Goal: Task Accomplishment & Management: Complete application form

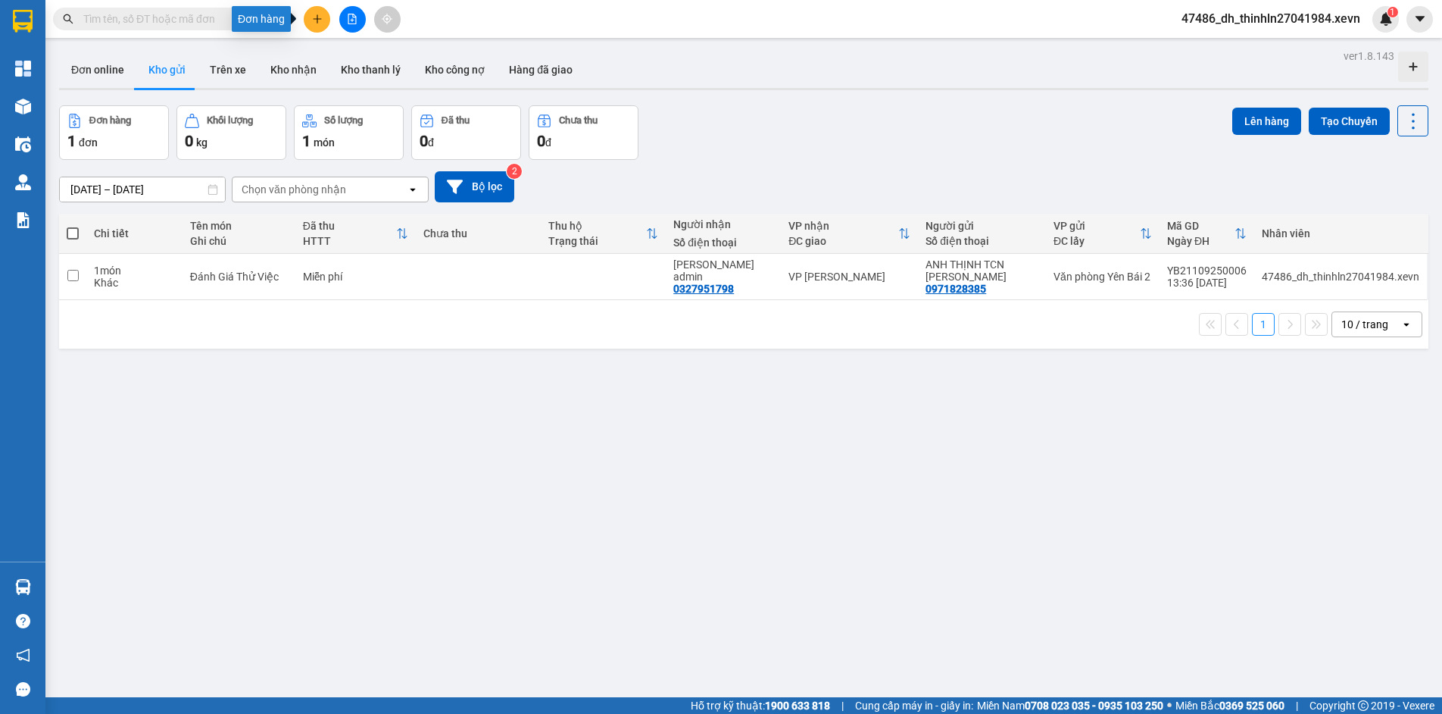
click at [320, 19] on icon "plus" at bounding box center [317, 18] width 8 height 1
click at [356, 49] on div "Tạo đơn hàng" at bounding box center [377, 56] width 66 height 17
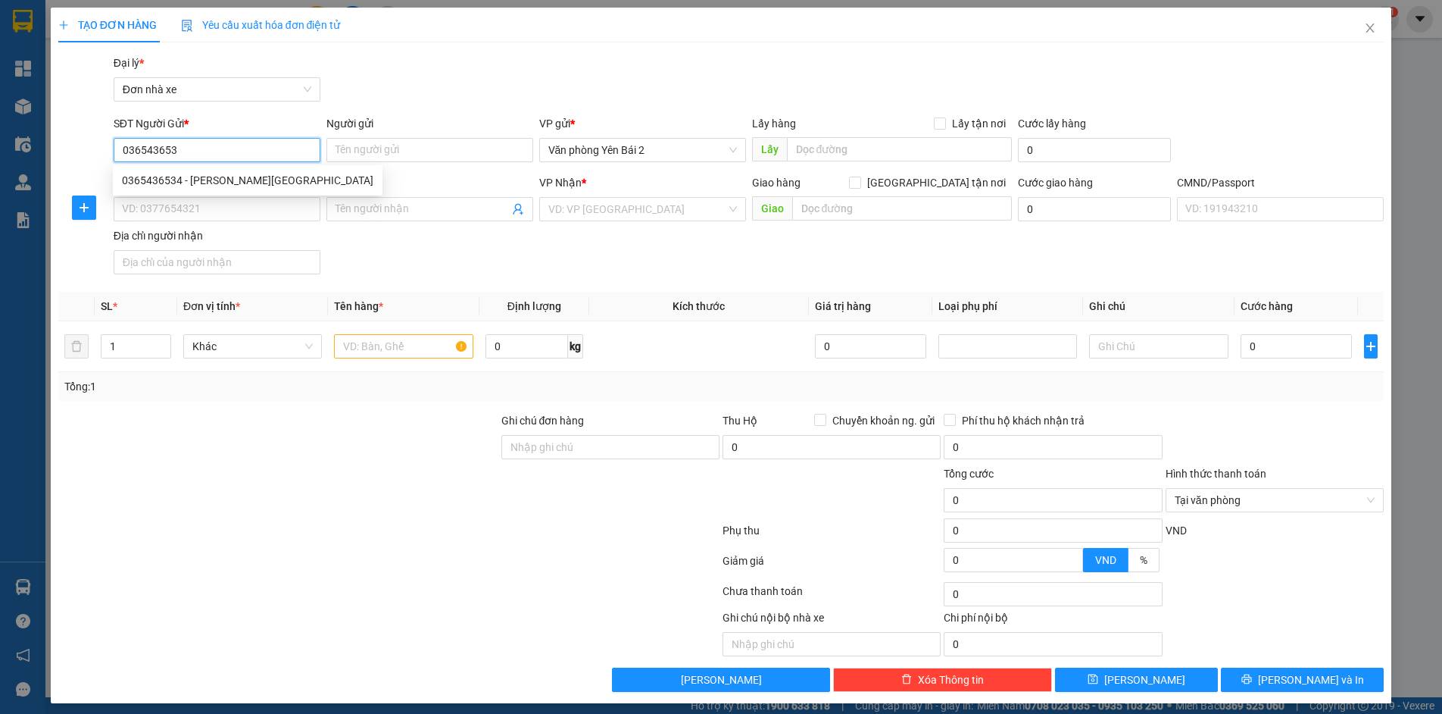
type input "0365436534"
click at [193, 180] on div "0365436534 - [PERSON_NAME][GEOGRAPHIC_DATA]" at bounding box center [248, 180] width 252 height 17
type input "ANH ĐỨC"
type input "0914983666"
type input "THỌ"
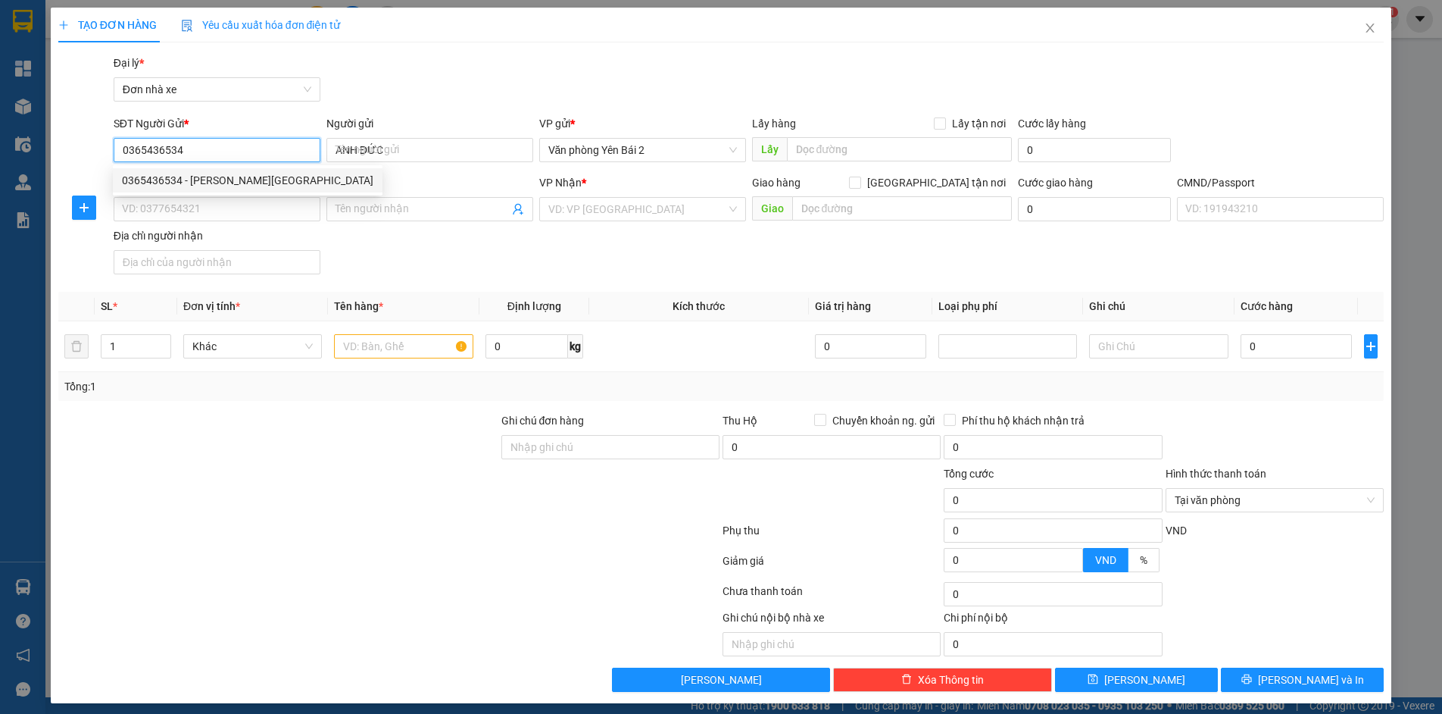
type input "THỌ"
type input "0365436534"
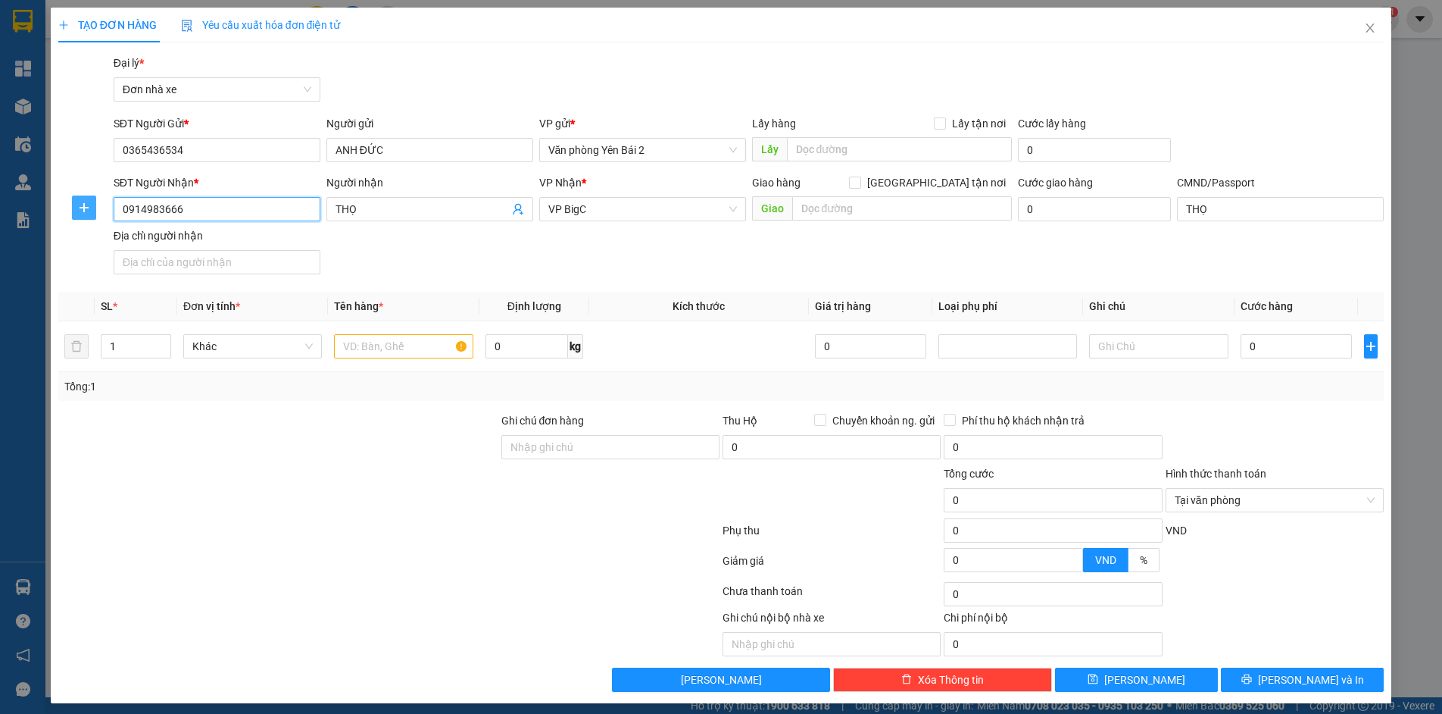
drag, startPoint x: 188, startPoint y: 211, endPoint x: 78, endPoint y: 211, distance: 109.9
click at [81, 211] on div "SĐT Người Nhận * 0914983666 Người nhận THỌ VP Nhận * VP BigC Giao hàng Giao tận…" at bounding box center [722, 227] width 1330 height 106
type input "0988578591"
drag, startPoint x: 378, startPoint y: 214, endPoint x: 335, endPoint y: 213, distance: 43.2
click at [336, 213] on input "THỌ" at bounding box center [422, 209] width 173 height 17
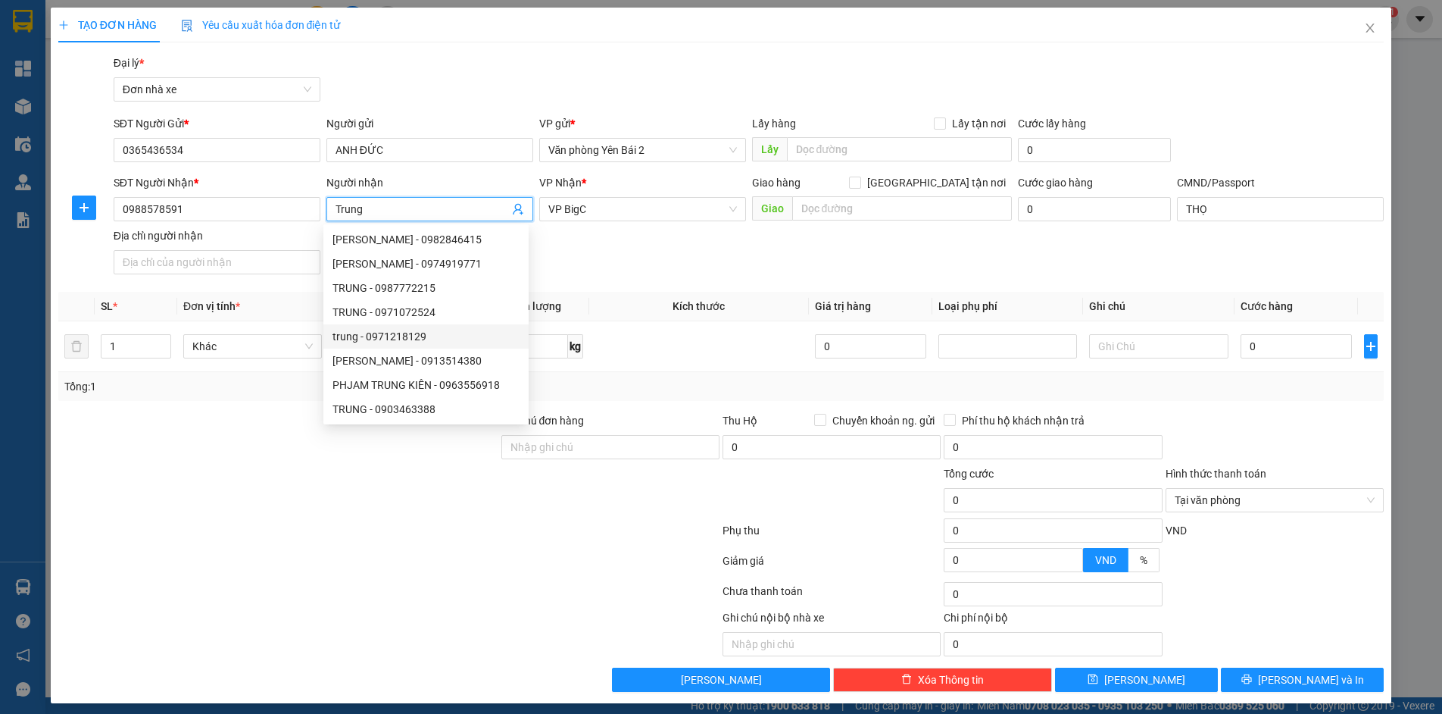
type input "Trung"
click at [620, 280] on div "SĐT Người Nhận * 0988578591 Người nhận Trung VP Nhận * VP BigC Giao hàng Giao t…" at bounding box center [749, 227] width 1277 height 106
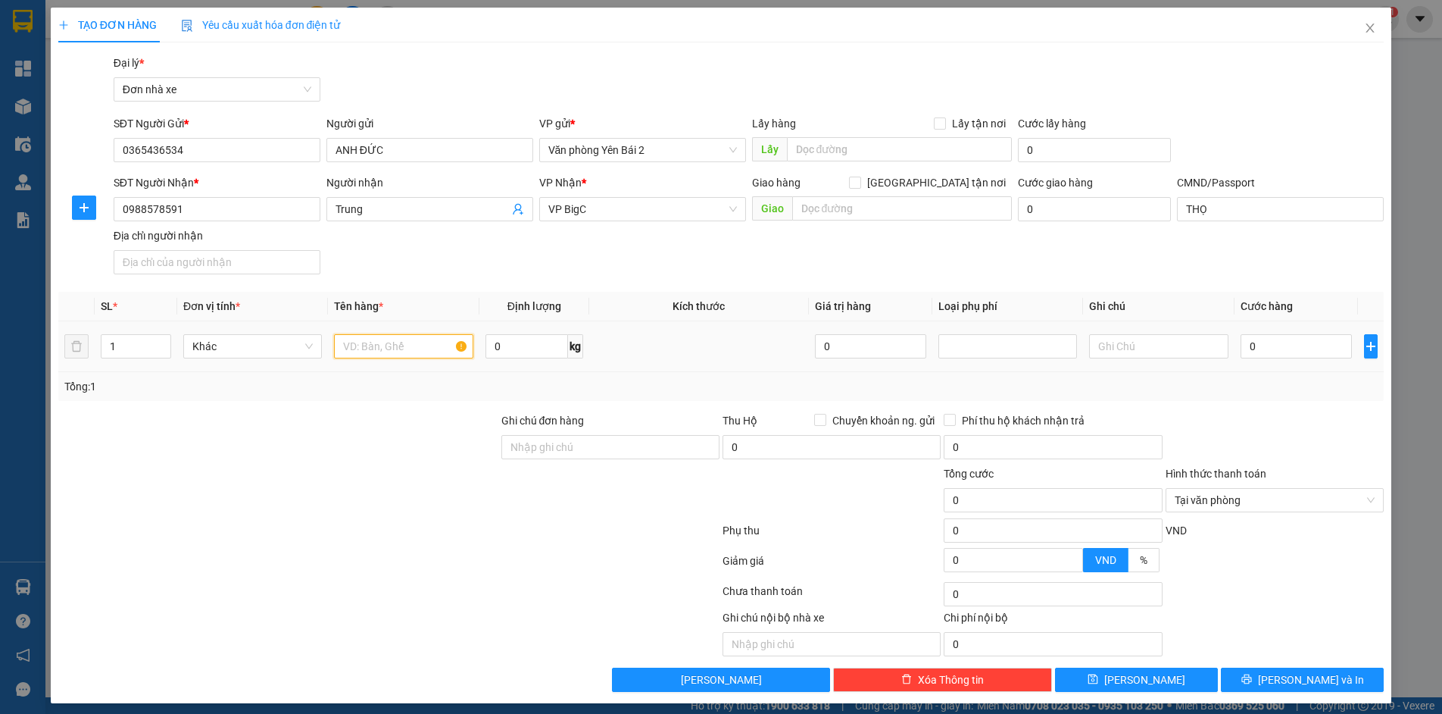
click at [414, 348] on input "text" at bounding box center [403, 346] width 139 height 24
click at [241, 350] on span "Khác" at bounding box center [252, 346] width 120 height 23
click at [115, 348] on input "1" at bounding box center [136, 346] width 69 height 23
type input "2"
click at [164, 342] on icon "up" at bounding box center [162, 342] width 5 height 5
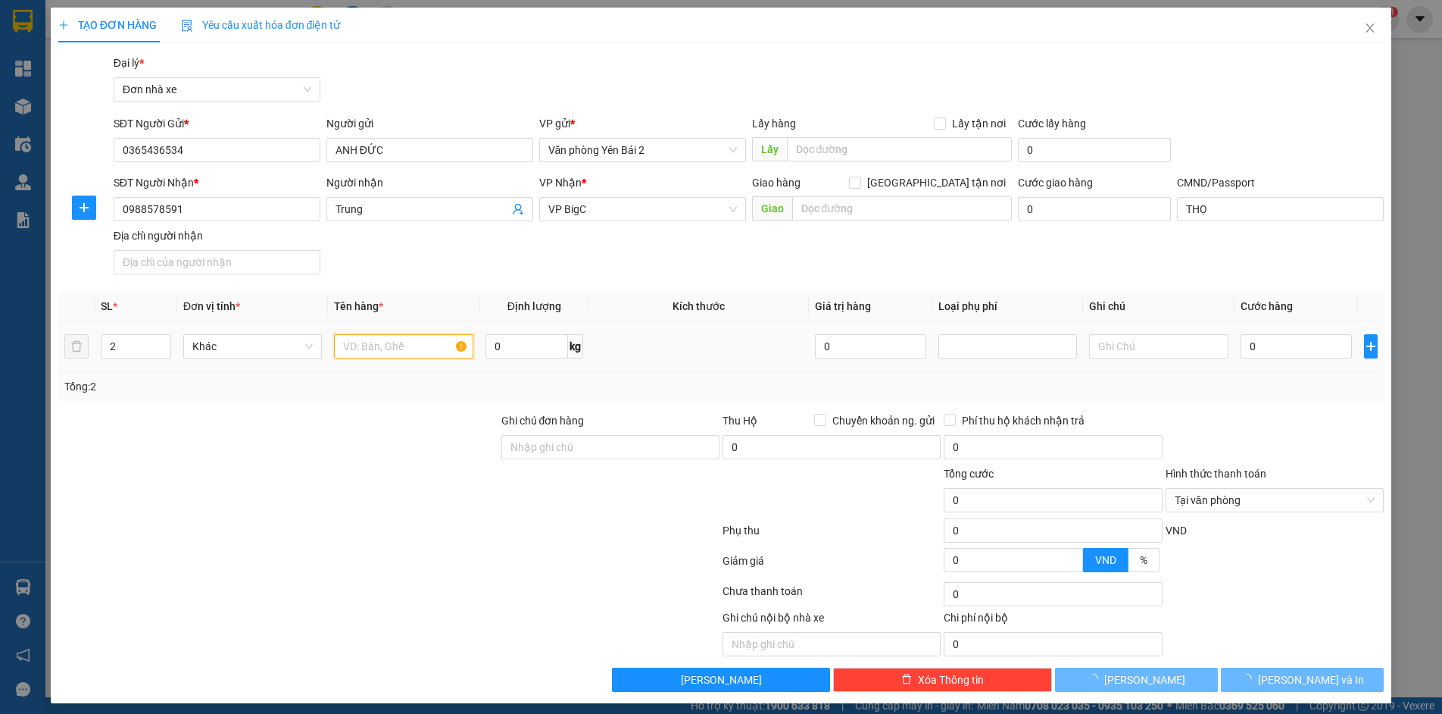
click at [384, 348] on input "text" at bounding box center [403, 346] width 139 height 24
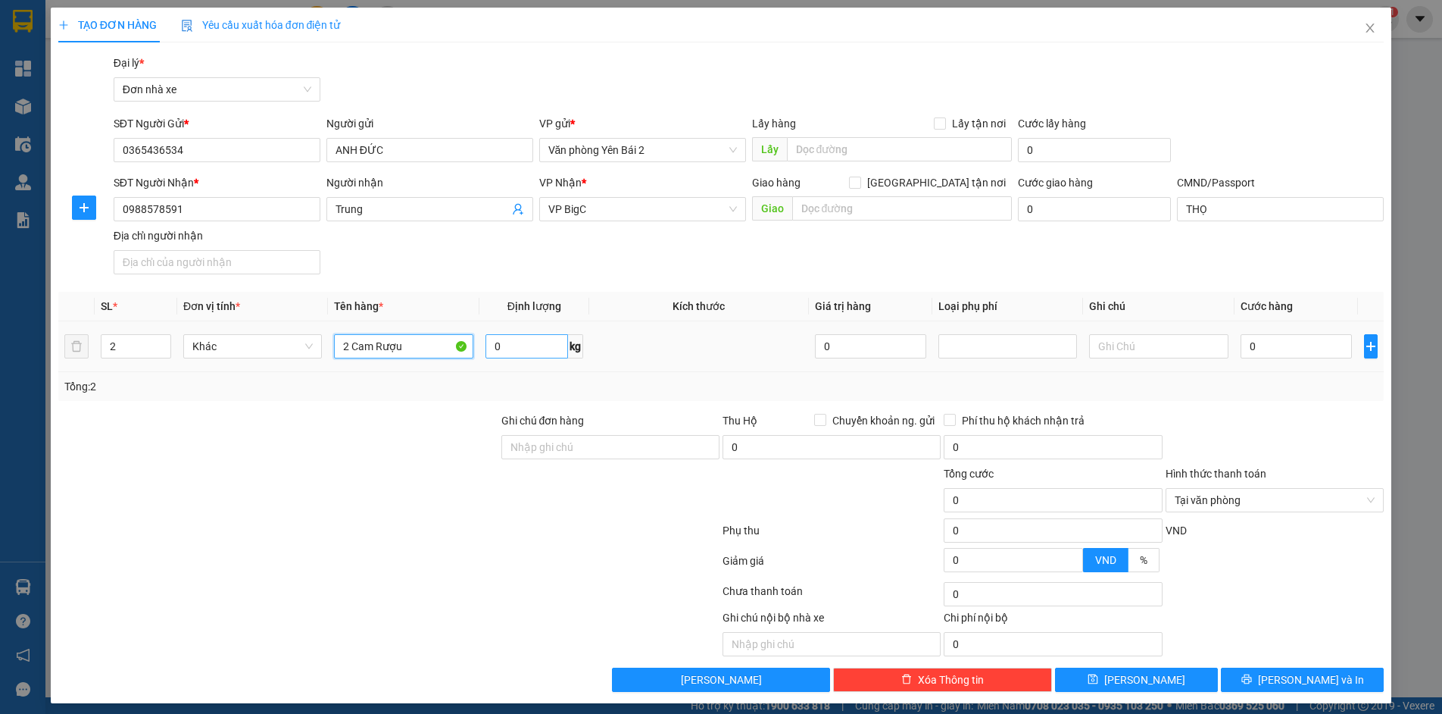
type input "2 Cam Rượu"
type input "40"
click at [1265, 339] on input "0" at bounding box center [1296, 346] width 111 height 24
type input "9"
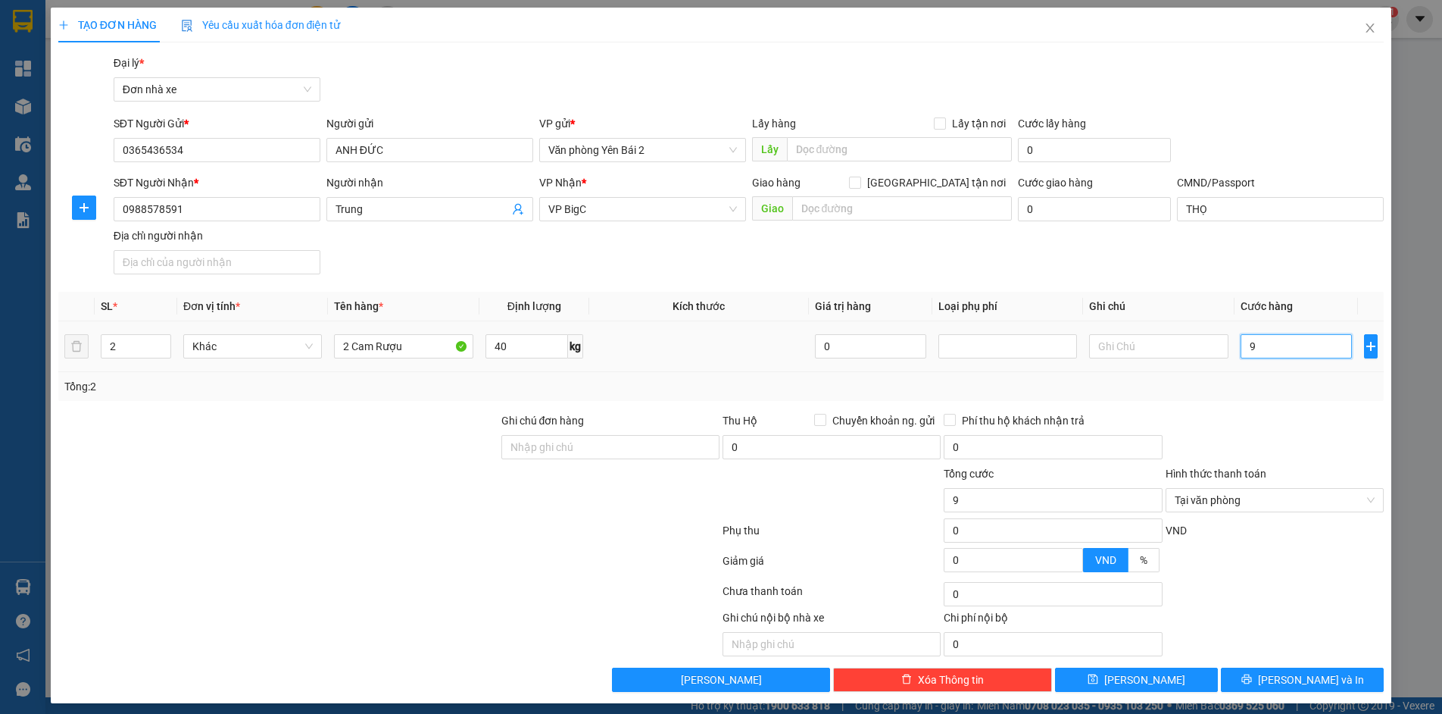
type input "90"
type input "900"
type input "9.000"
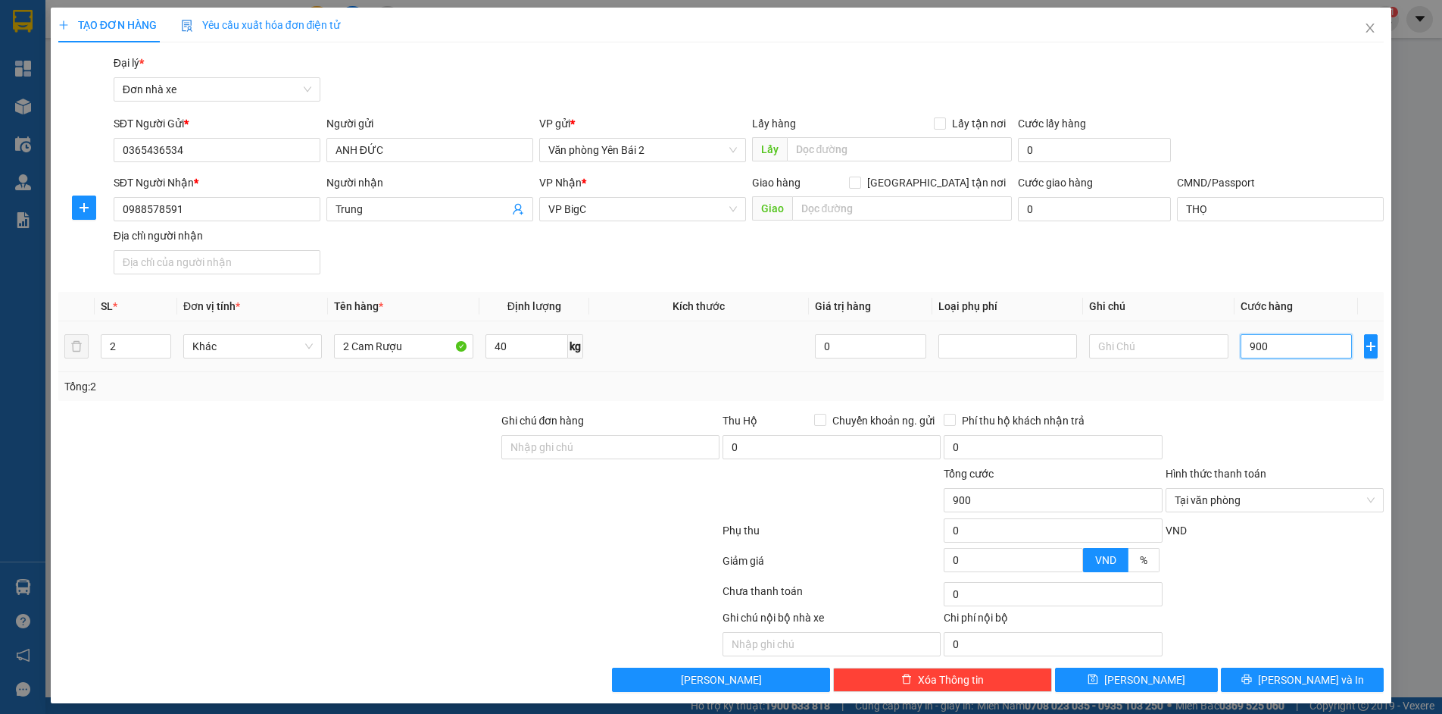
type input "9.000"
type input "90.000"
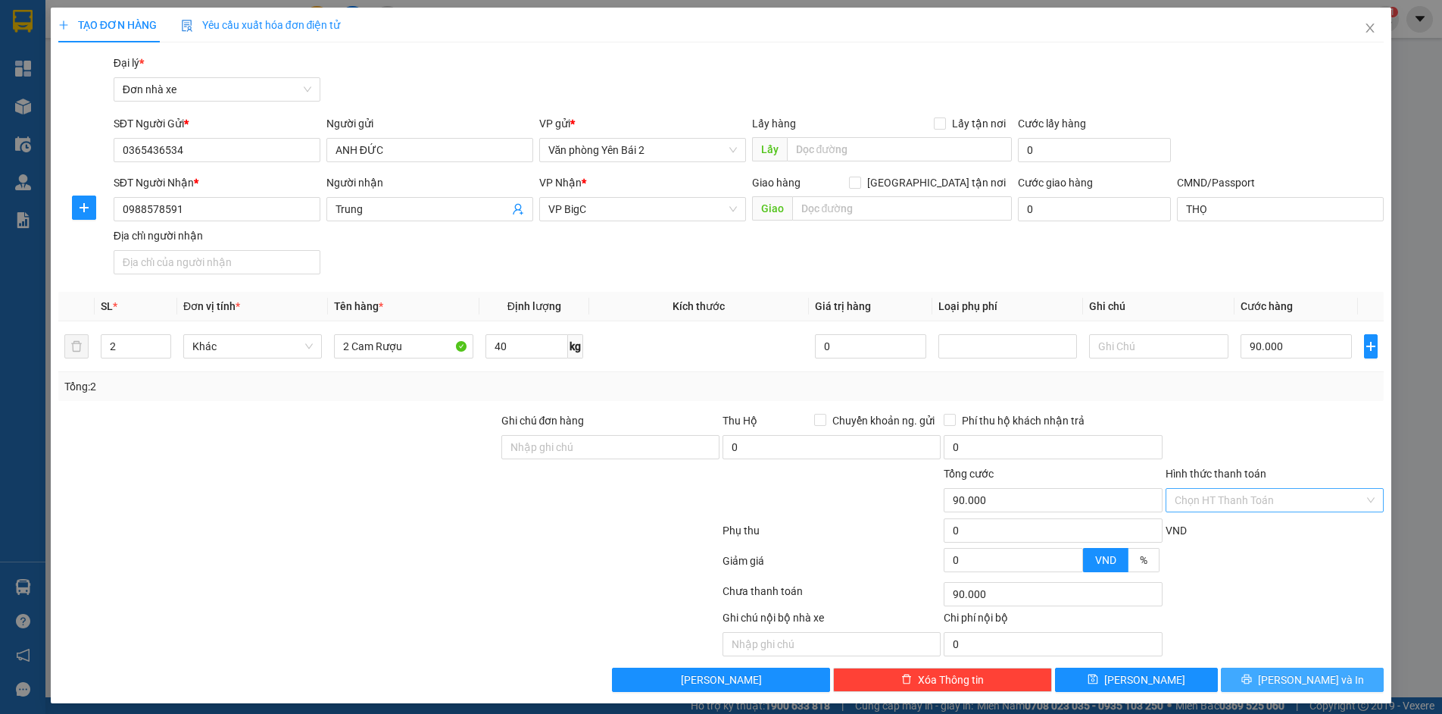
click at [1309, 677] on span "[PERSON_NAME] và In" at bounding box center [1311, 679] width 106 height 17
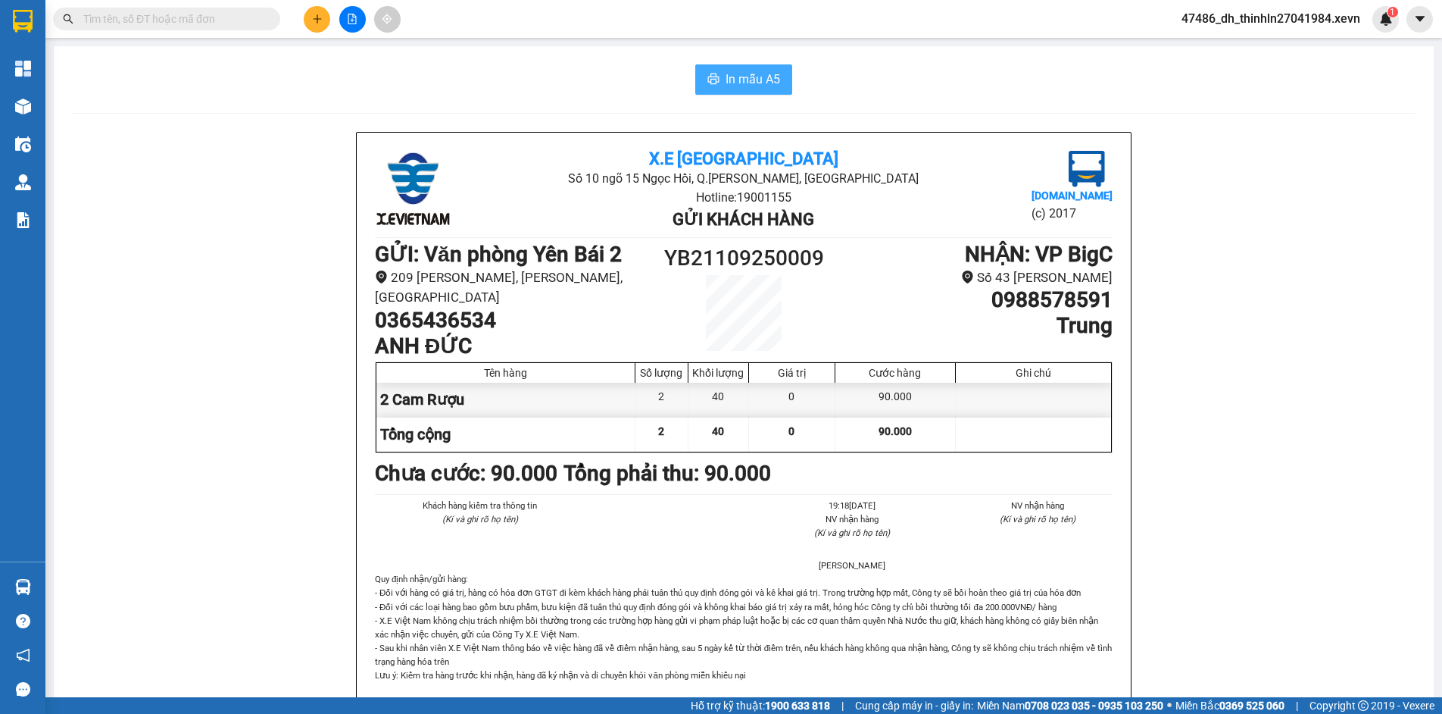
click at [738, 82] on span "In mẫu A5" at bounding box center [753, 79] width 55 height 19
